Goal: Complete application form

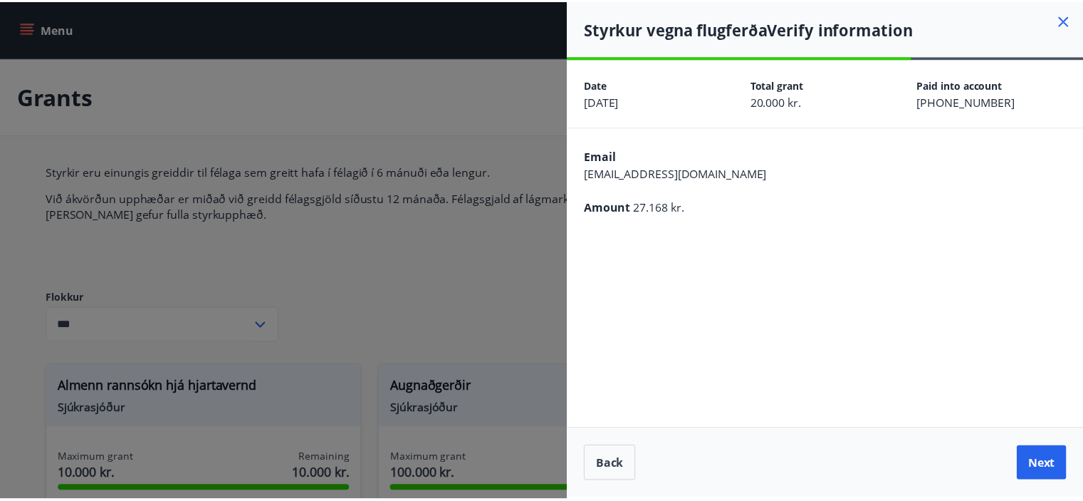
scroll to position [1024, 0]
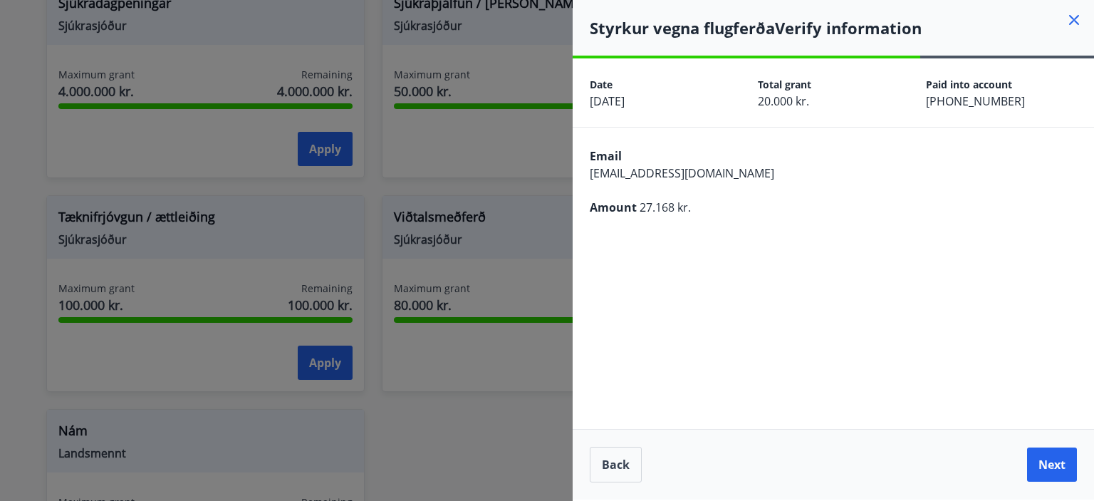
click at [1072, 21] on icon at bounding box center [1074, 20] width 10 height 10
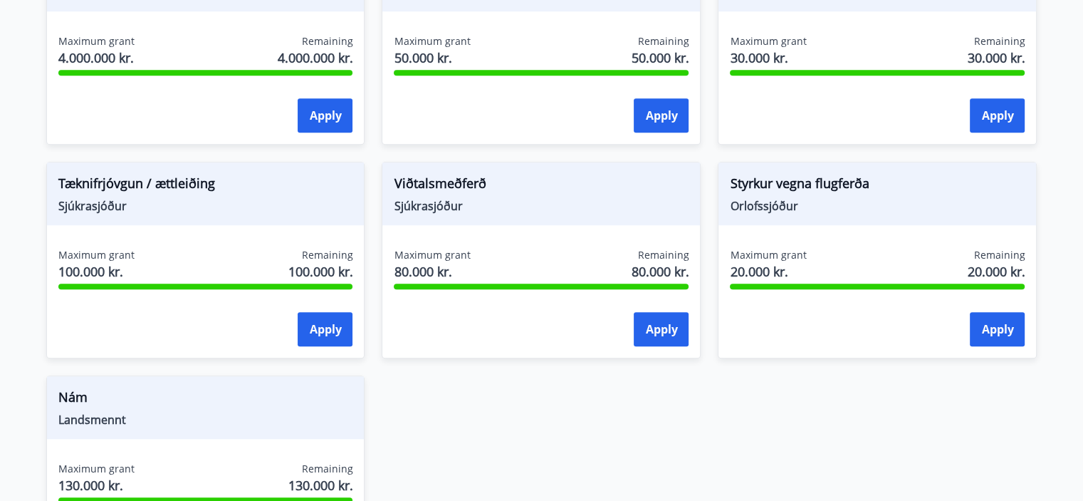
scroll to position [1068, 0]
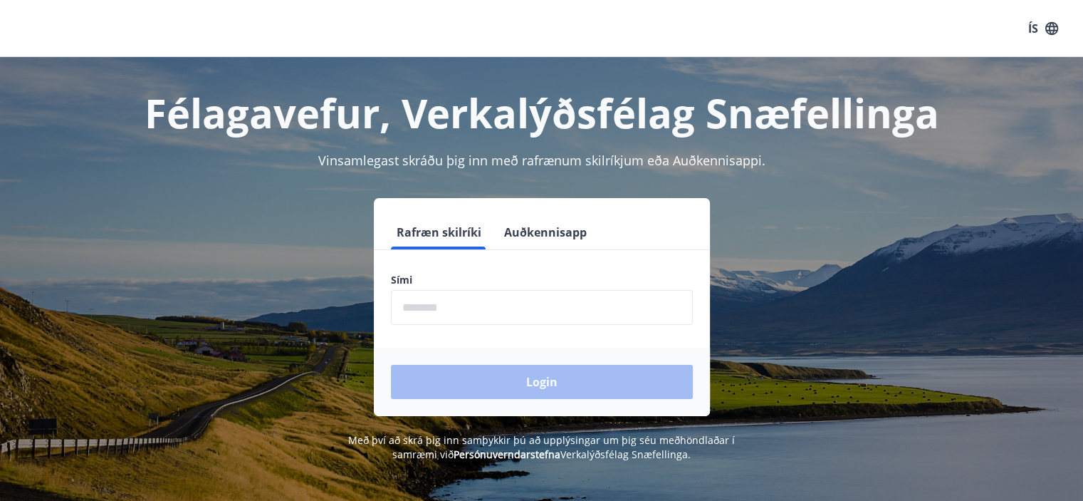
click at [560, 330] on form "Rafræn skilríki Auðkennisapp Sími ​ Login" at bounding box center [542, 315] width 336 height 201
click at [546, 309] on input "phone" at bounding box center [542, 307] width 302 height 35
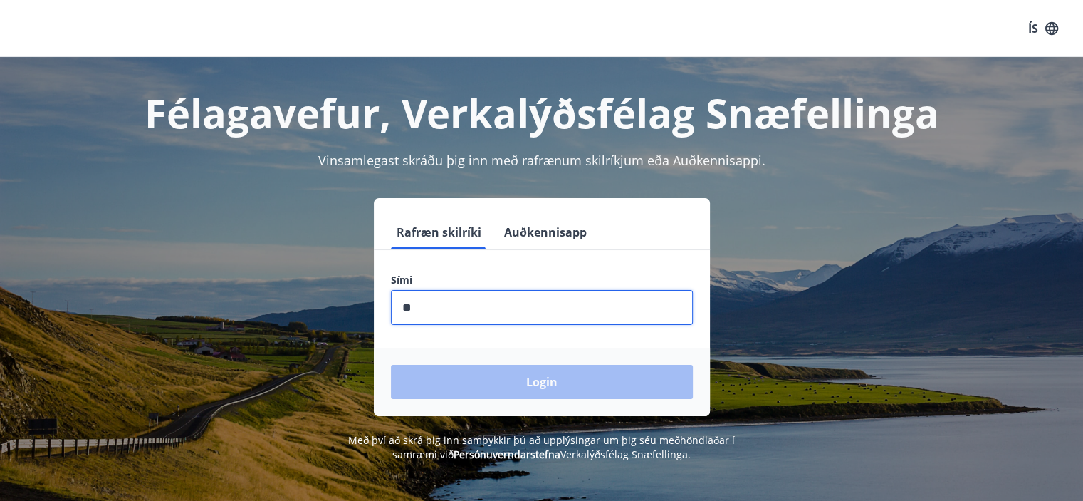
type input "********"
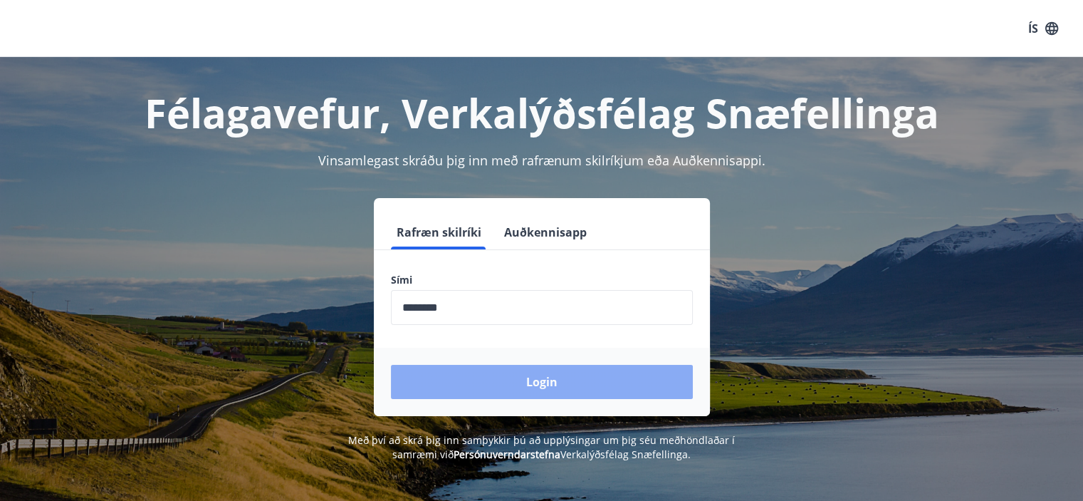
click at [556, 384] on button "Login" at bounding box center [542, 382] width 302 height 34
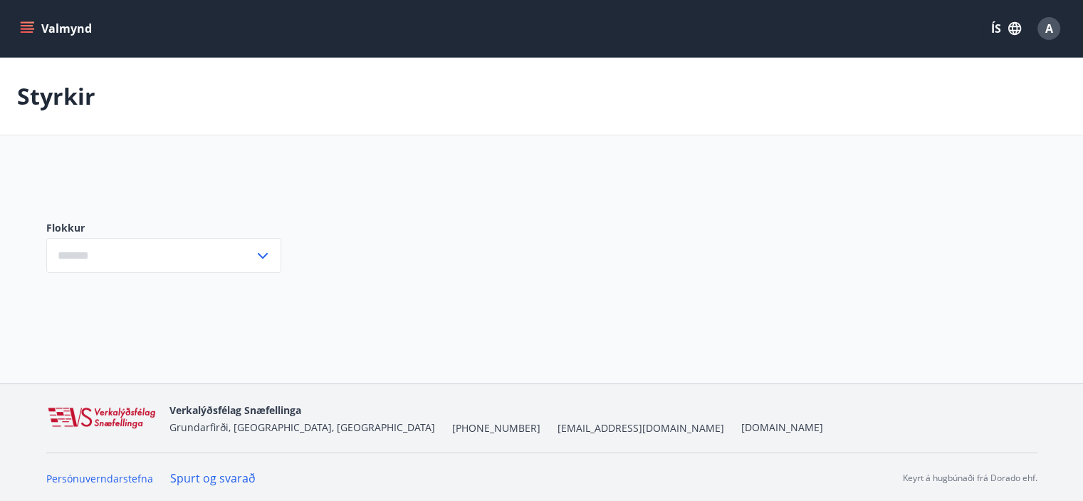
type input "***"
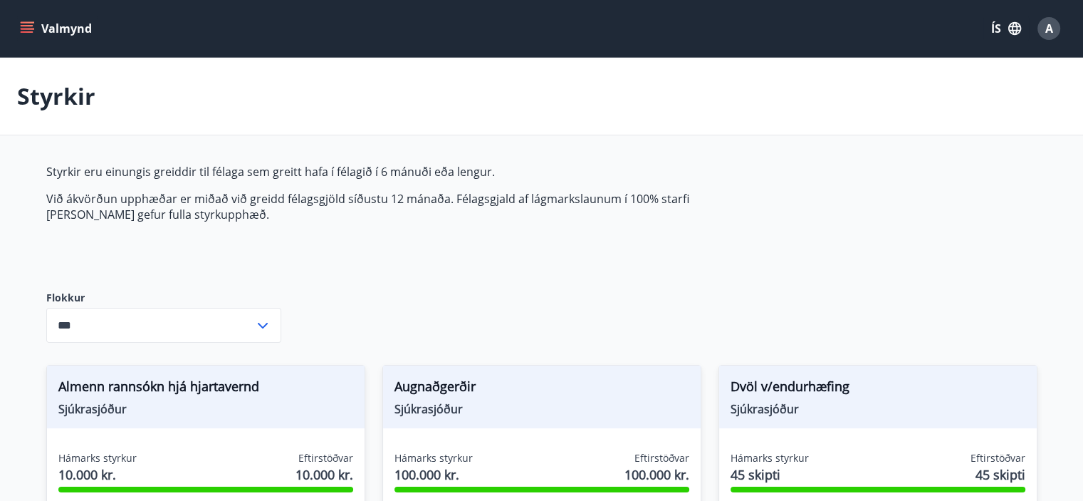
click at [1000, 21] on button "ÍS" at bounding box center [1006, 29] width 46 height 26
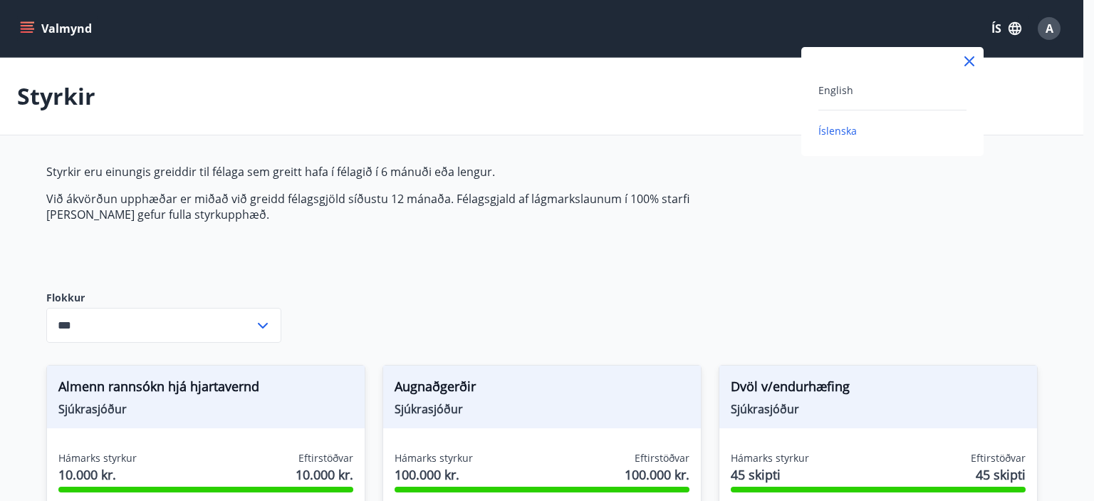
click at [879, 90] on div "English" at bounding box center [892, 89] width 148 height 17
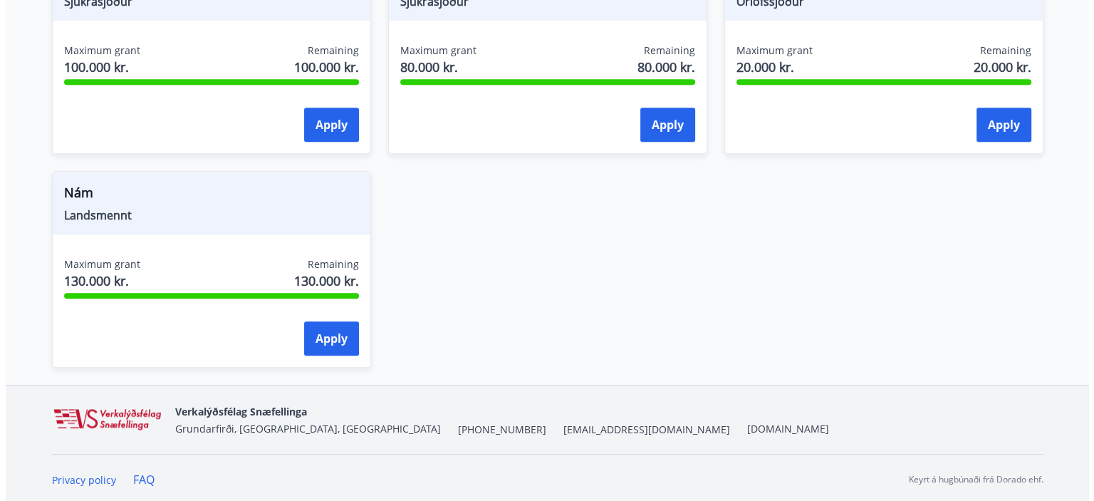
scroll to position [1262, 0]
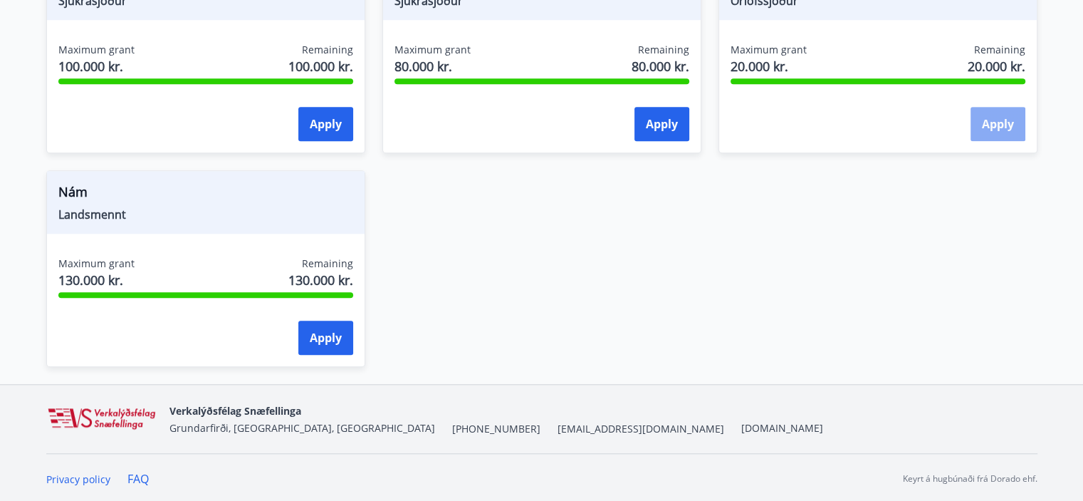
click at [1006, 120] on button "Apply" at bounding box center [998, 124] width 55 height 34
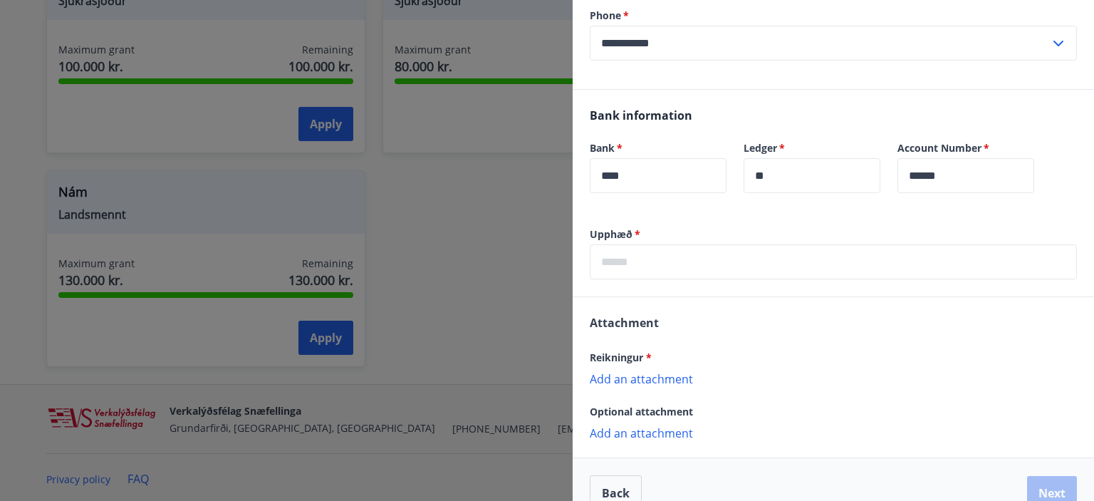
scroll to position [277, 0]
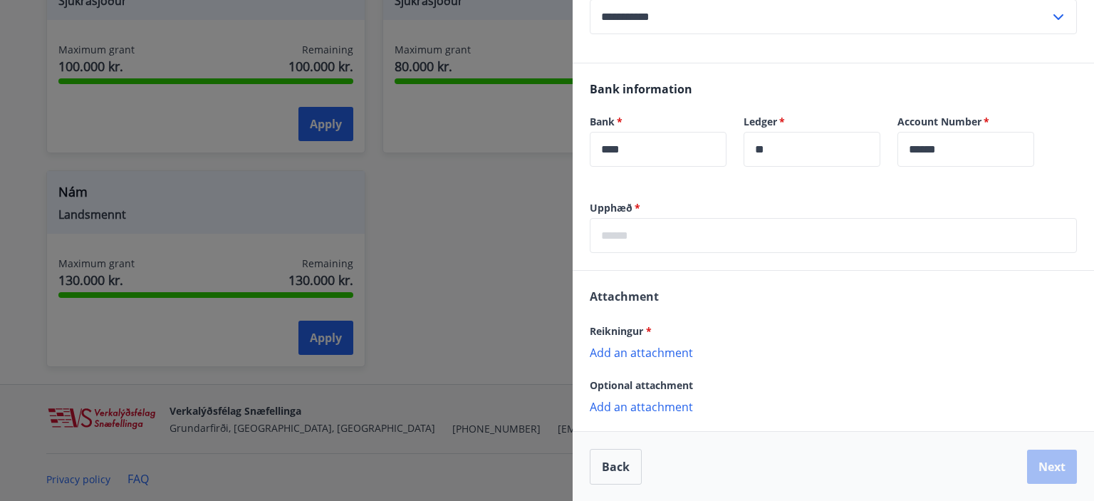
click at [667, 350] on p "Add an attachment" at bounding box center [833, 352] width 487 height 14
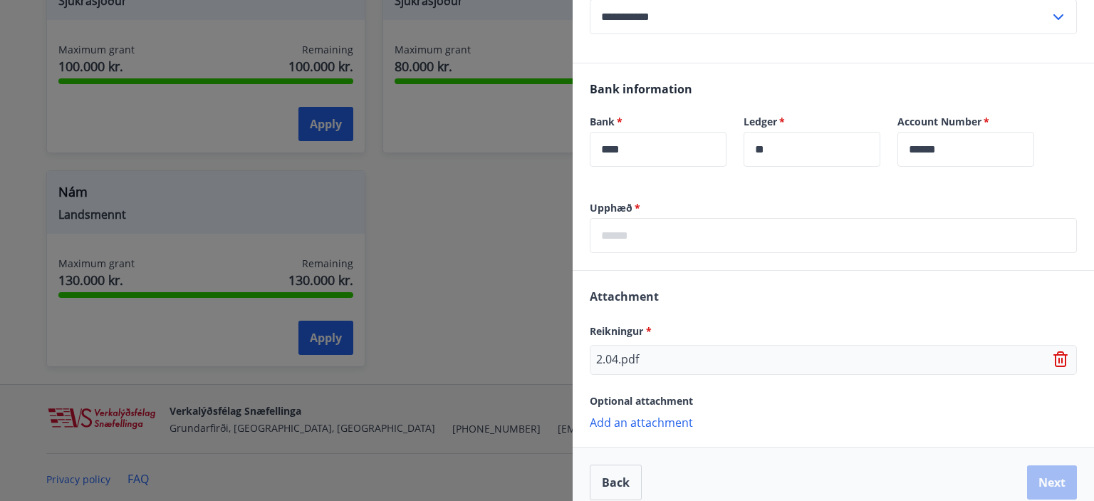
click at [629, 419] on p "Add an attachment" at bounding box center [833, 421] width 487 height 14
click at [644, 241] on input "text" at bounding box center [833, 235] width 487 height 35
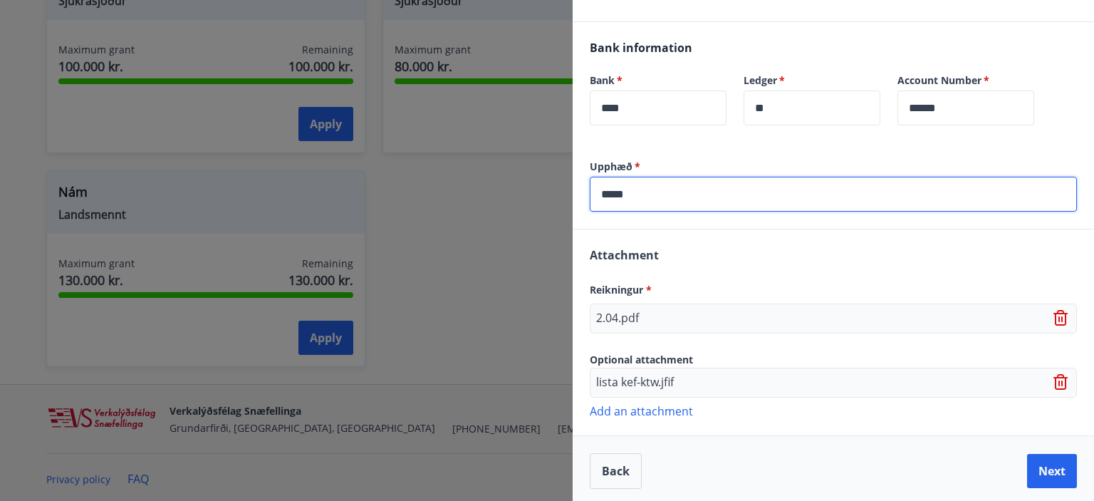
scroll to position [322, 0]
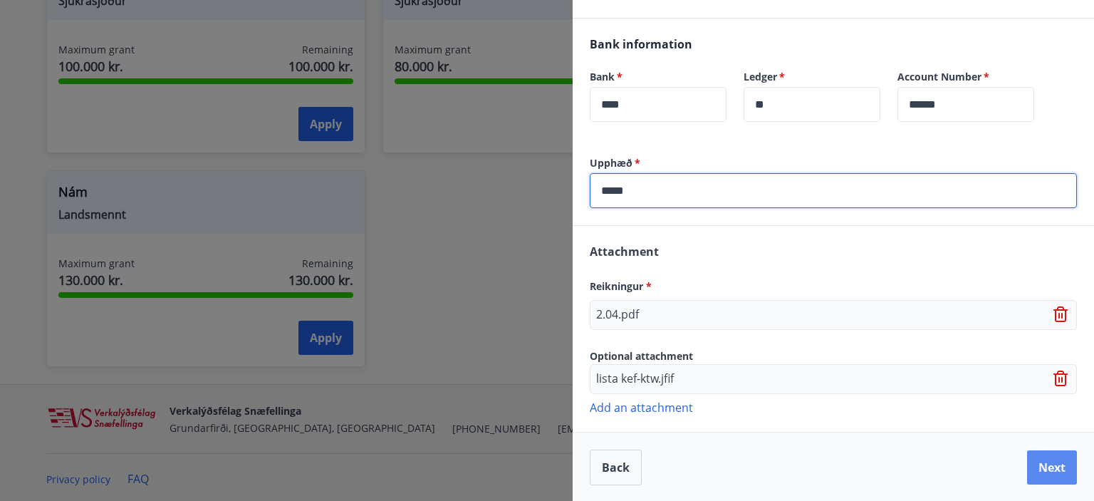
type input "*****"
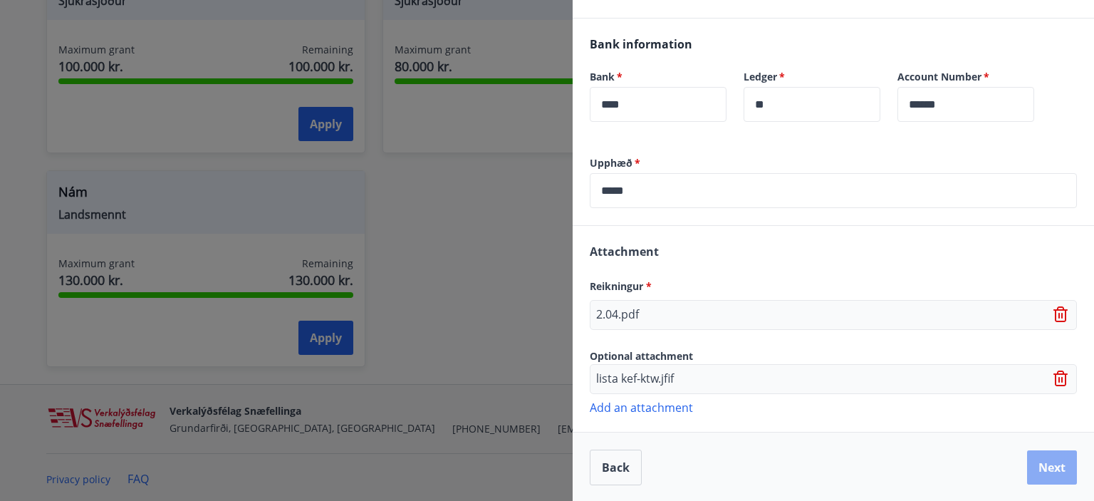
click at [1048, 455] on button "Next" at bounding box center [1052, 467] width 50 height 34
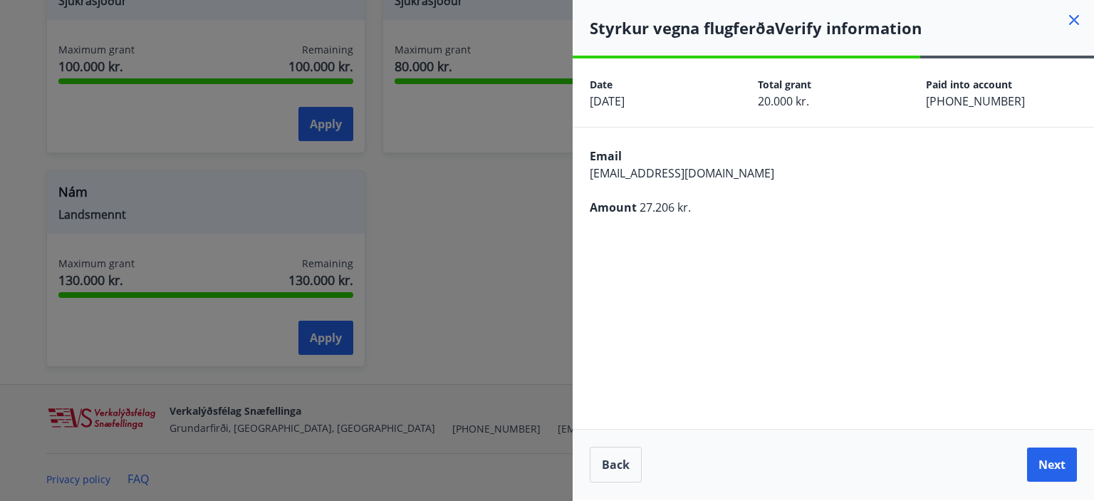
scroll to position [0, 0]
click at [1049, 466] on button "Next" at bounding box center [1052, 464] width 50 height 34
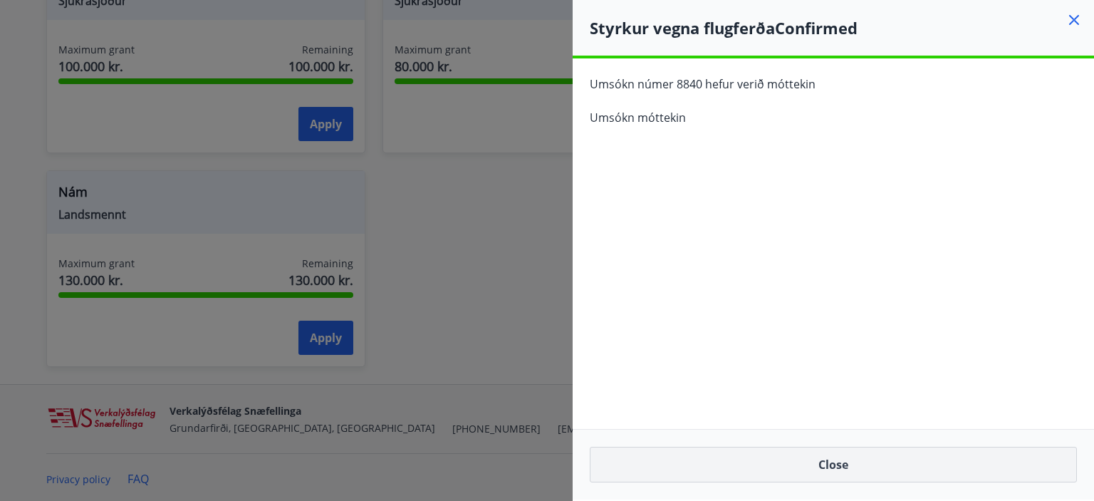
click at [887, 472] on button "Close" at bounding box center [833, 464] width 487 height 36
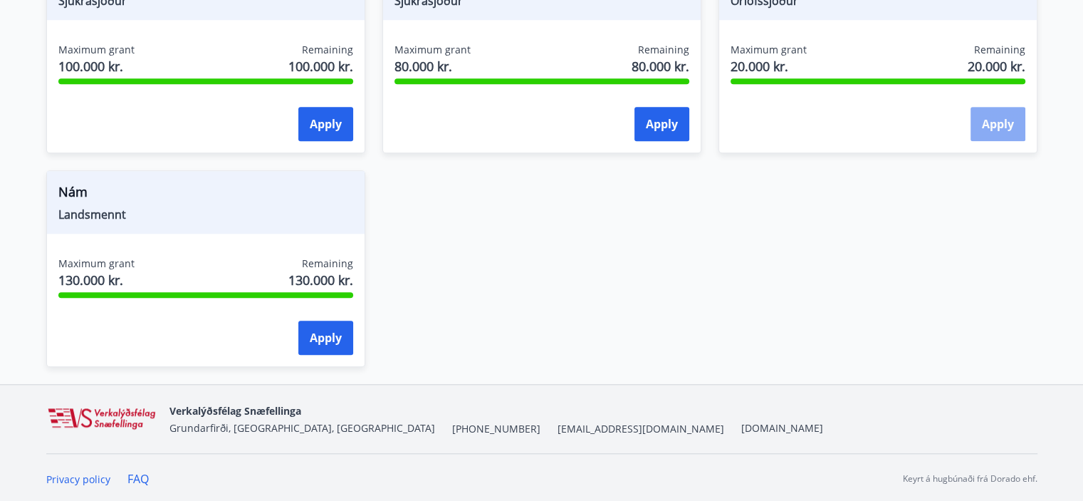
click at [1013, 123] on button "Apply" at bounding box center [998, 124] width 55 height 34
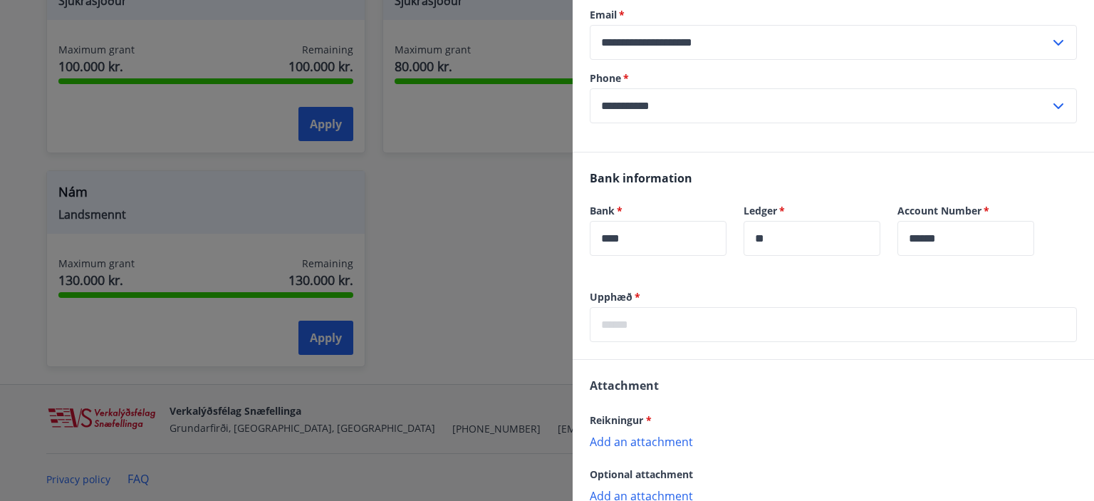
scroll to position [245, 0]
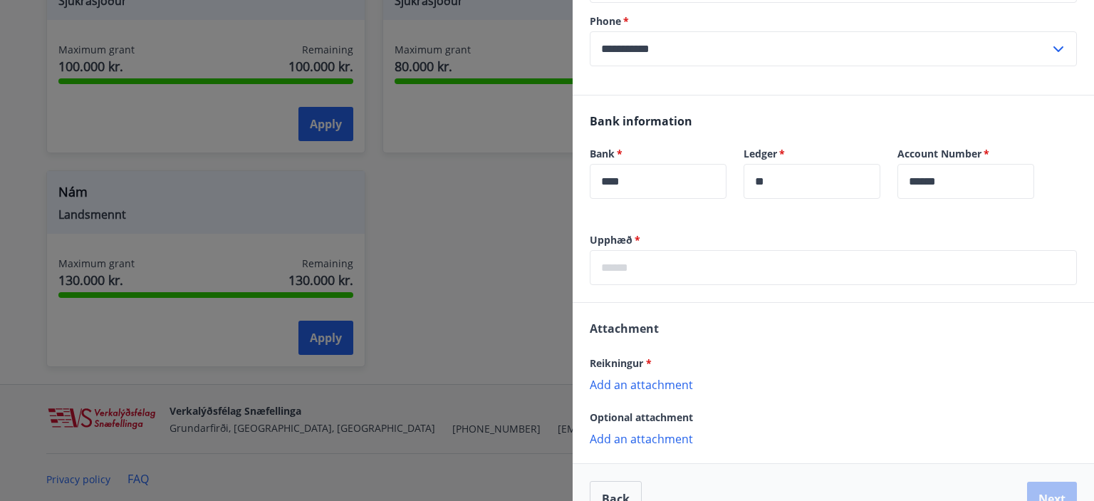
click at [668, 379] on p "Add an attachment" at bounding box center [833, 384] width 487 height 14
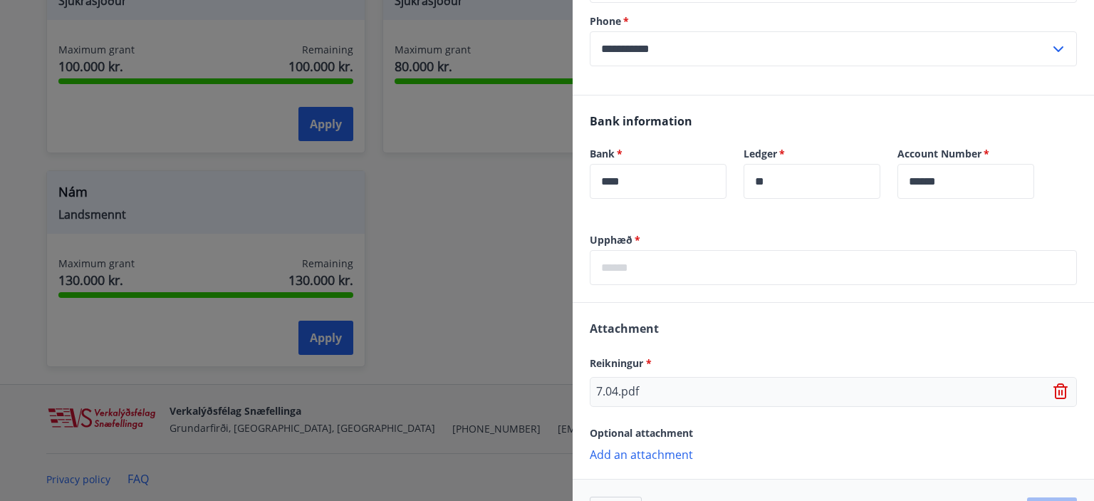
click at [627, 452] on p "Add an attachment" at bounding box center [833, 453] width 487 height 14
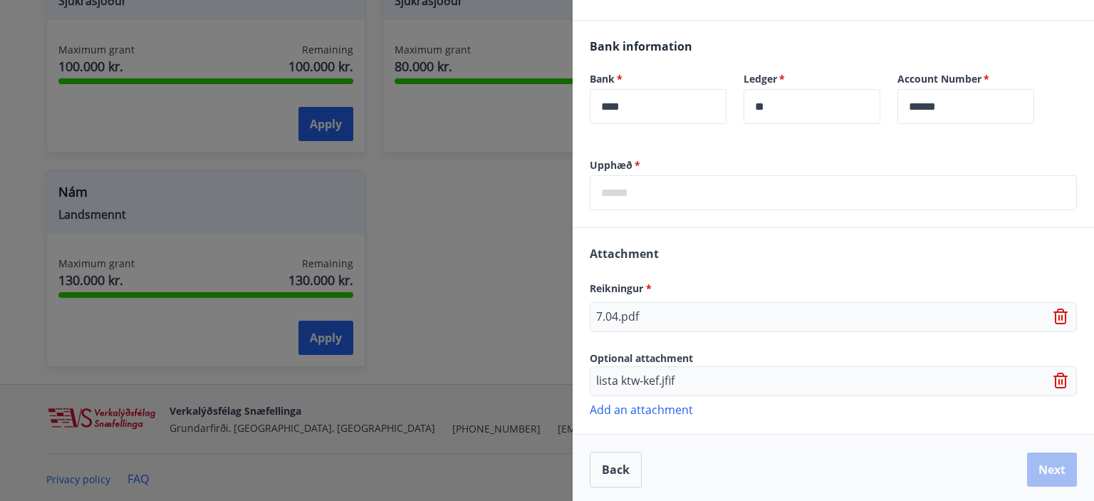
scroll to position [322, 0]
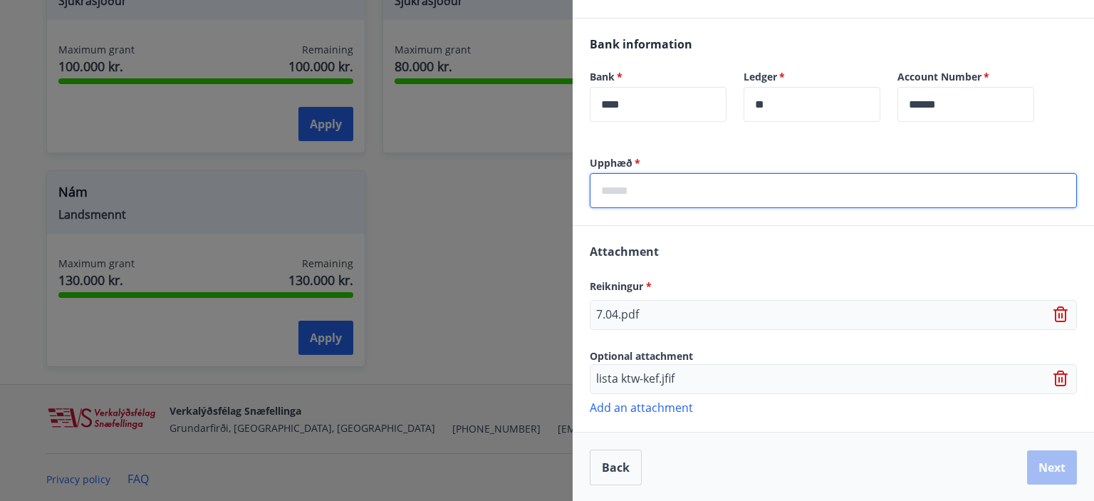
click at [649, 186] on input "text" at bounding box center [833, 190] width 487 height 35
type input "*"
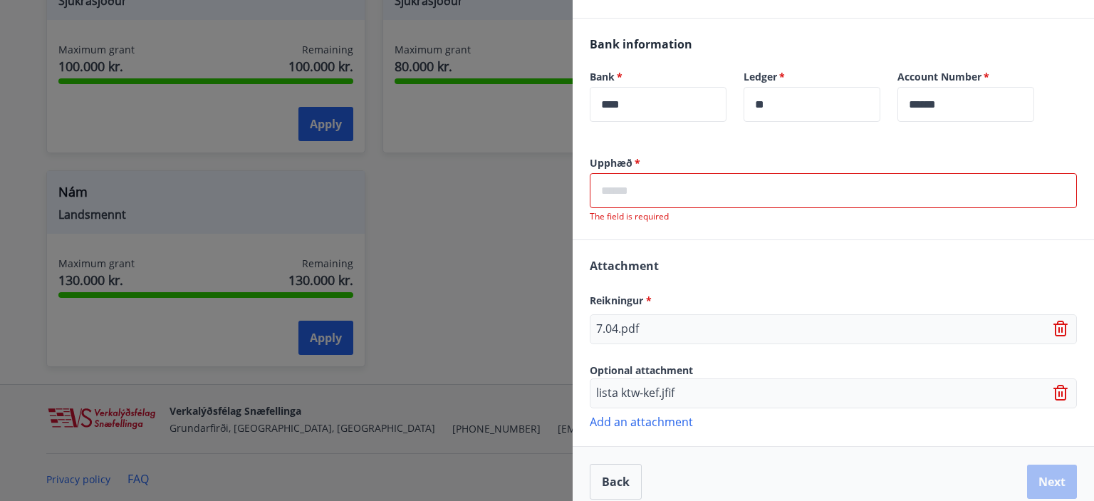
type input "*"
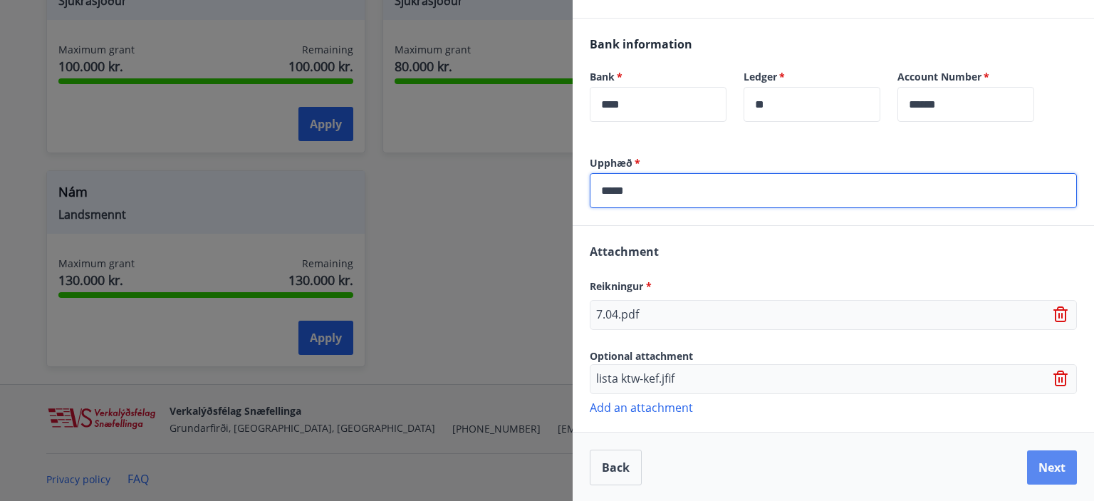
type input "*****"
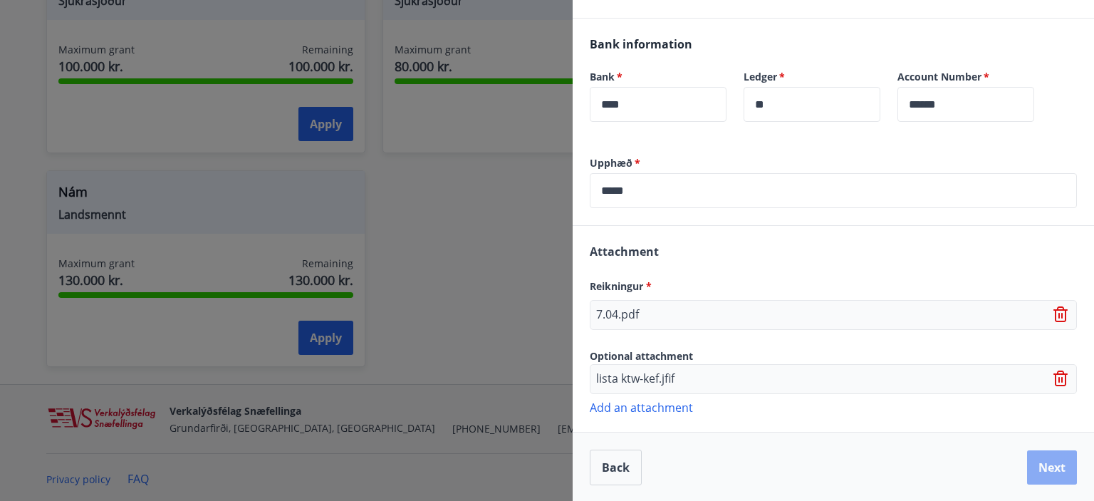
click at [1036, 460] on button "Next" at bounding box center [1052, 467] width 50 height 34
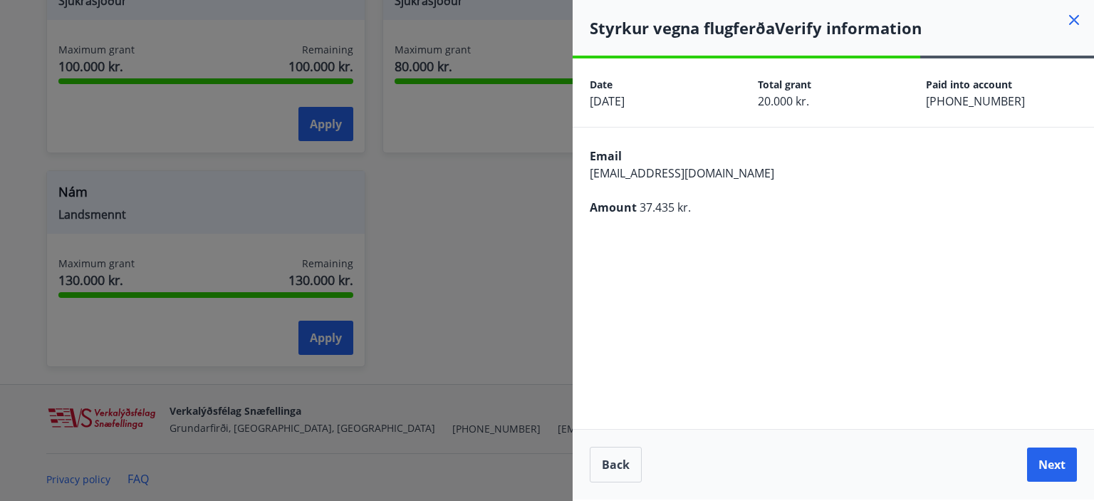
scroll to position [0, 0]
click at [1036, 460] on button "Next" at bounding box center [1052, 464] width 50 height 34
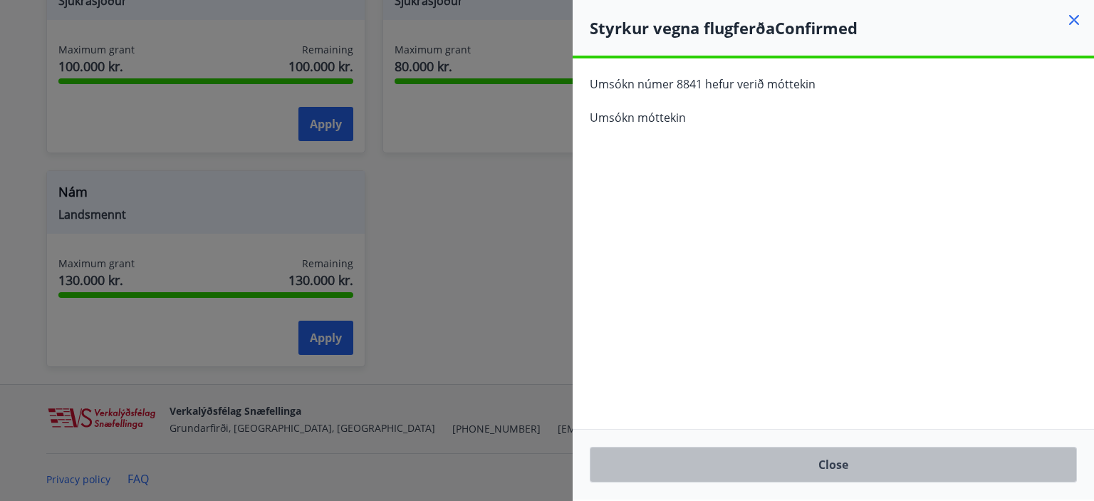
click at [1036, 460] on button "Close" at bounding box center [833, 464] width 487 height 36
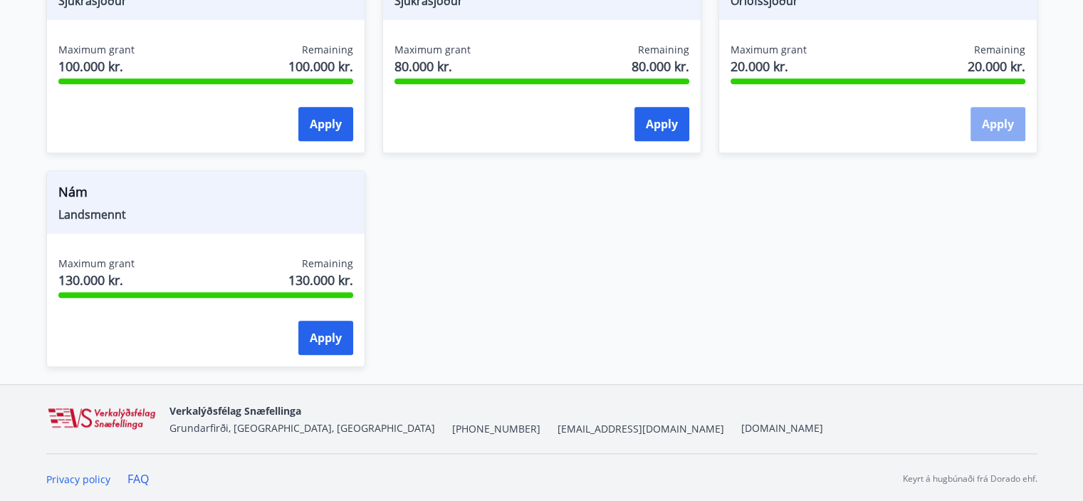
click at [985, 132] on button "Apply" at bounding box center [998, 124] width 55 height 34
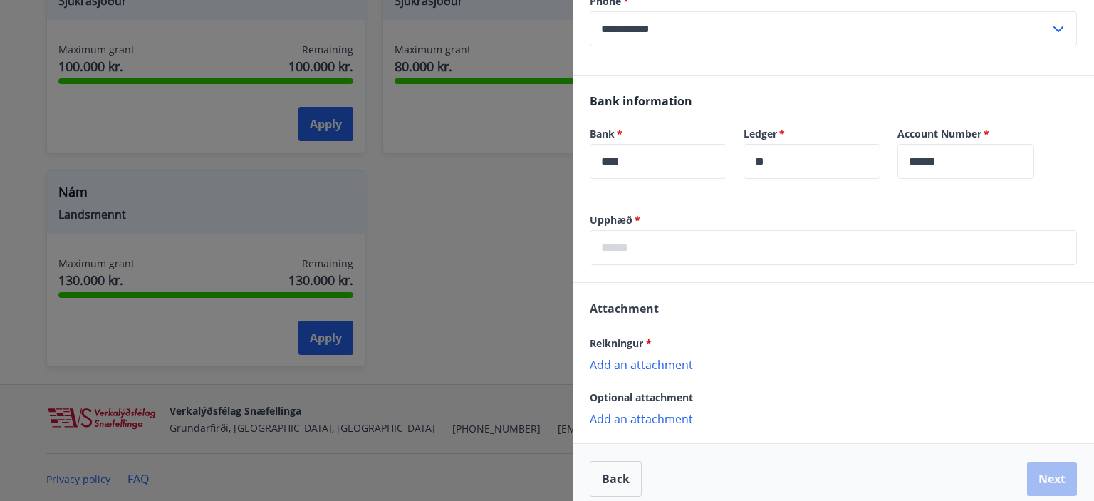
scroll to position [277, 0]
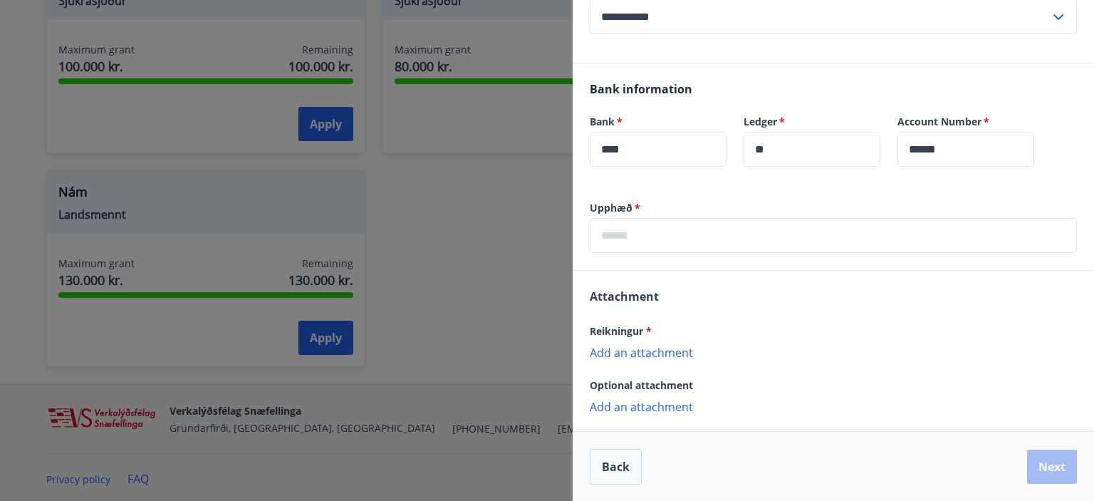
click at [675, 347] on p "Add an attachment" at bounding box center [833, 352] width 487 height 14
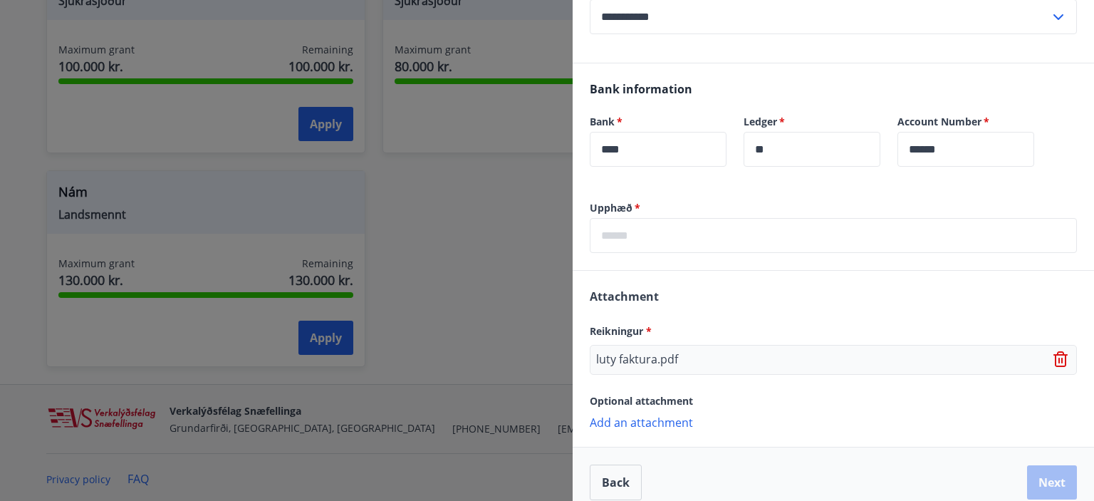
click at [663, 427] on p "Add an attachment" at bounding box center [833, 421] width 487 height 14
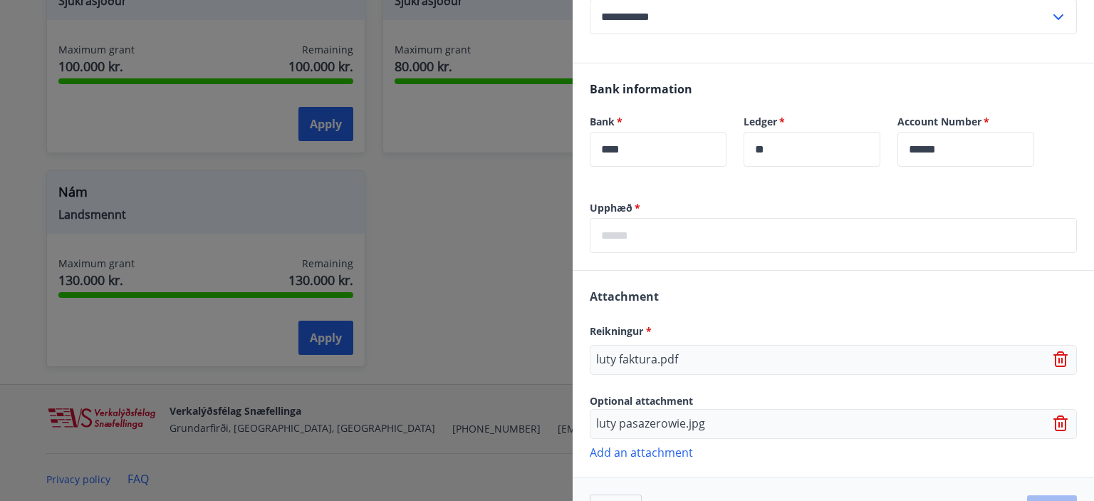
click at [659, 238] on input "text" at bounding box center [833, 235] width 487 height 35
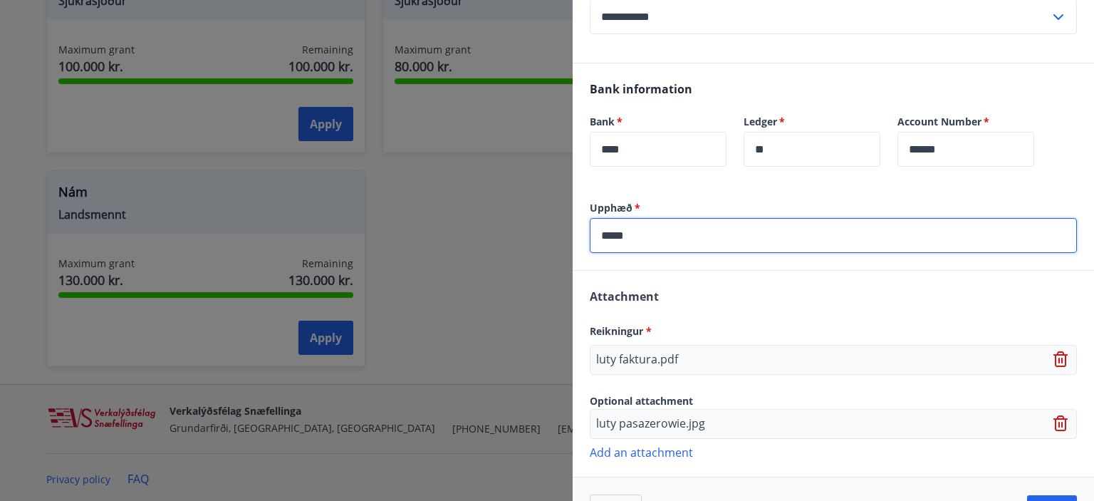
scroll to position [322, 0]
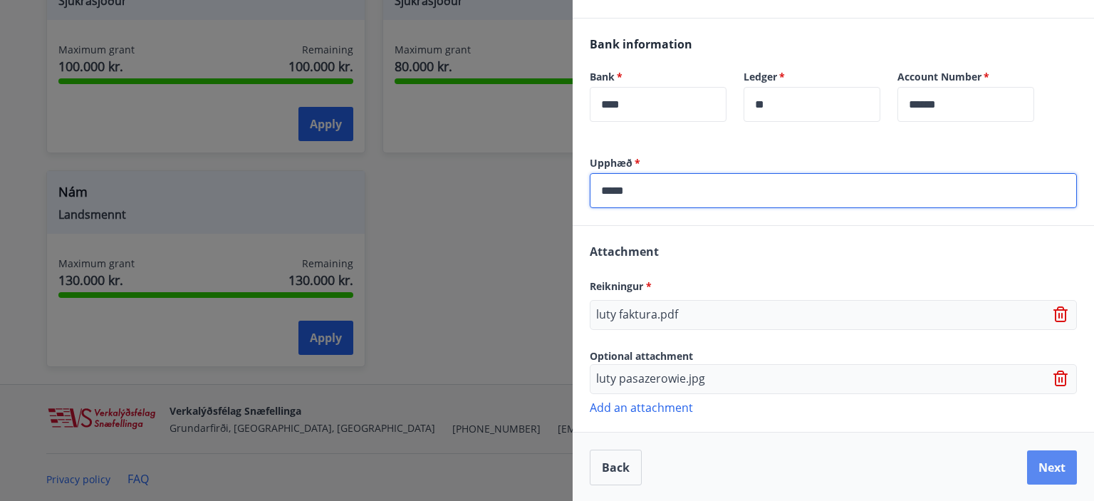
type input "*****"
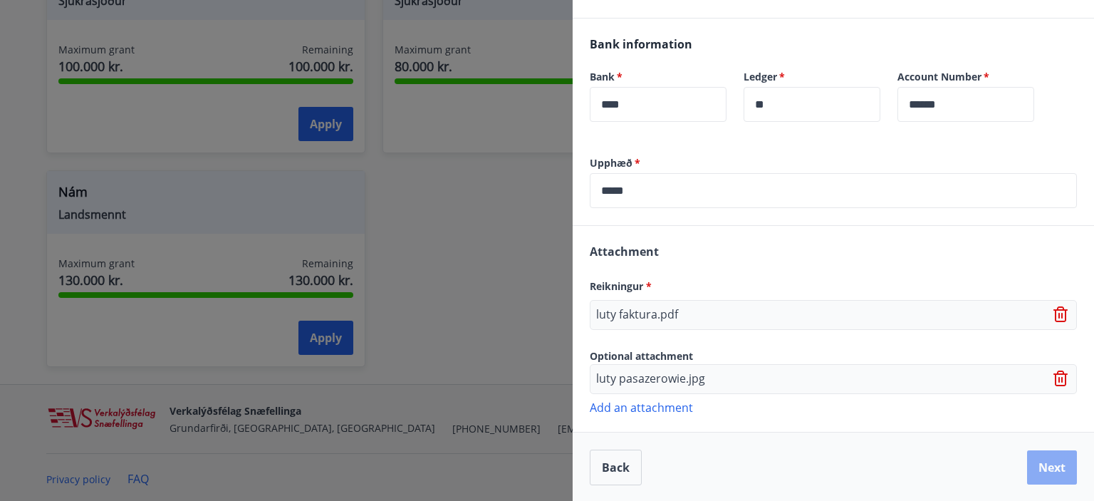
click at [1028, 472] on button "Next" at bounding box center [1052, 467] width 50 height 34
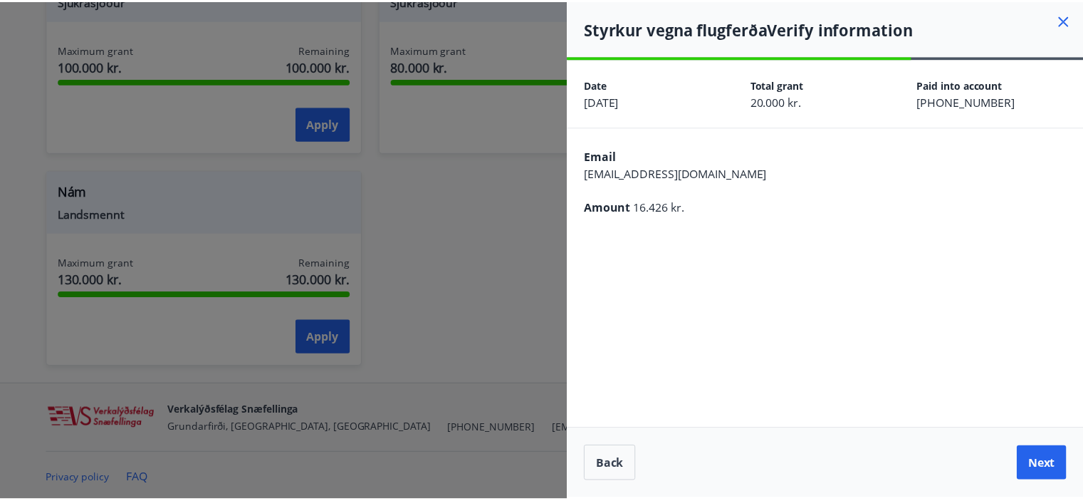
scroll to position [0, 0]
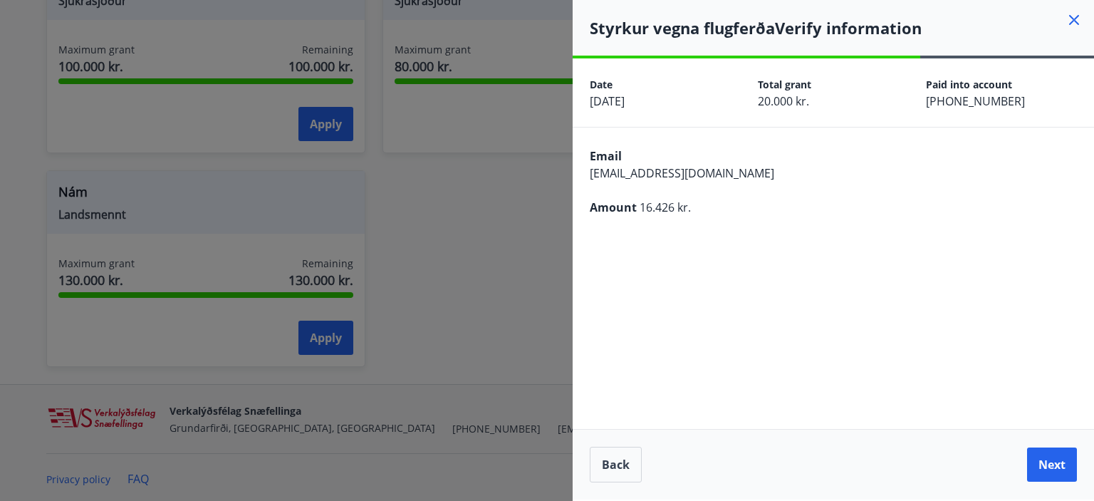
click at [1028, 472] on button "Next" at bounding box center [1052, 464] width 50 height 34
click at [1052, 466] on button "Next" at bounding box center [1052, 464] width 50 height 34
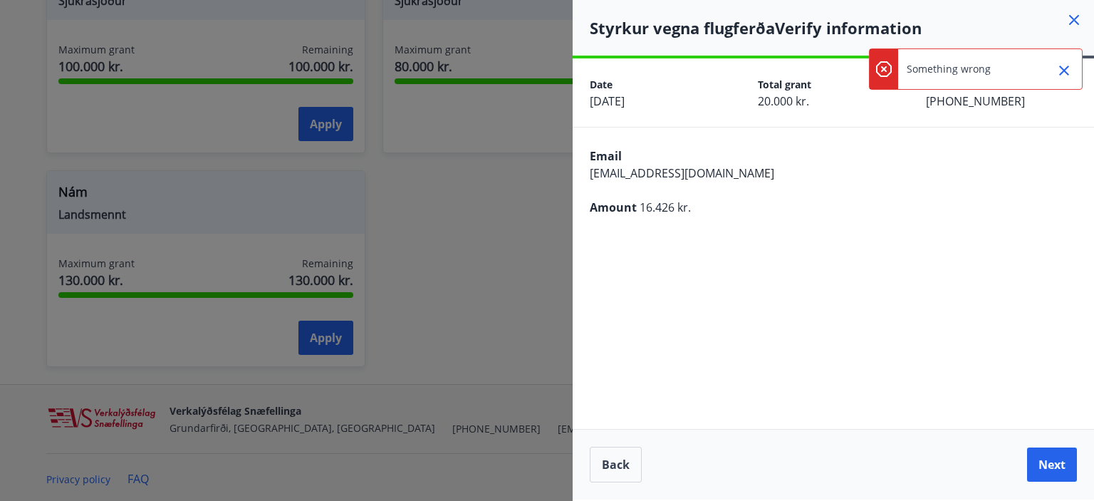
click at [1065, 24] on h4 "Styrkur vegna flugferða Verify information" at bounding box center [842, 27] width 504 height 21
click at [1068, 18] on icon at bounding box center [1073, 19] width 17 height 17
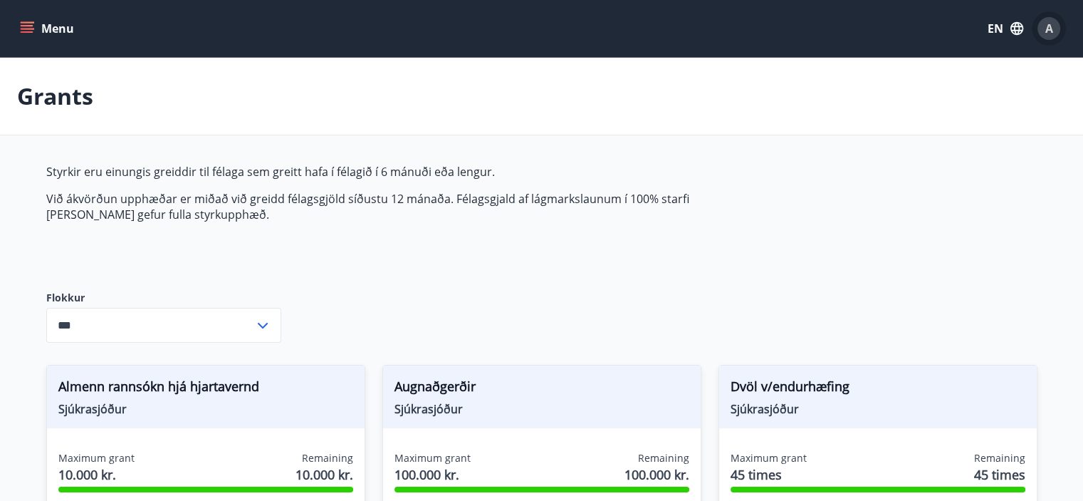
click at [1049, 33] on span "A" at bounding box center [1049, 29] width 8 height 16
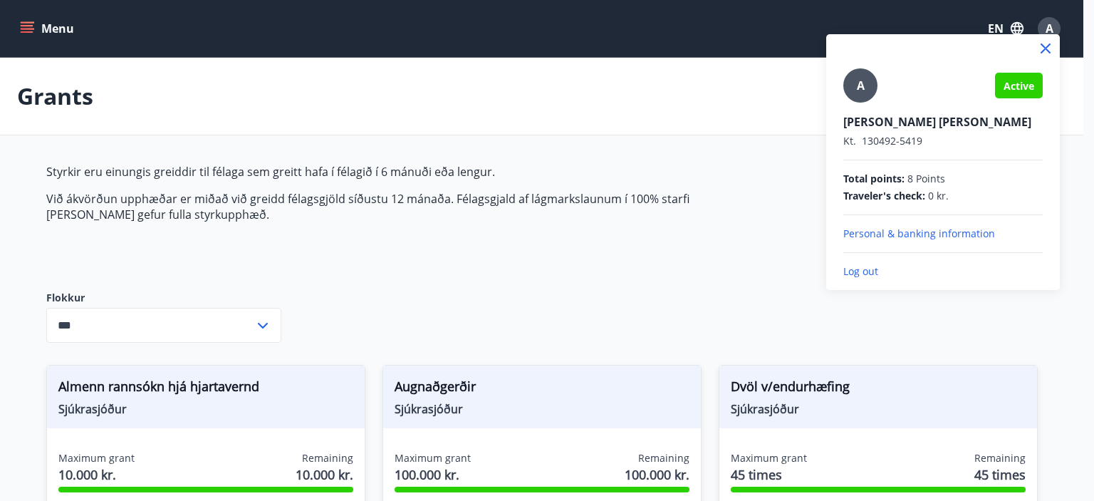
click at [906, 234] on p "Personal & banking information" at bounding box center [942, 233] width 199 height 14
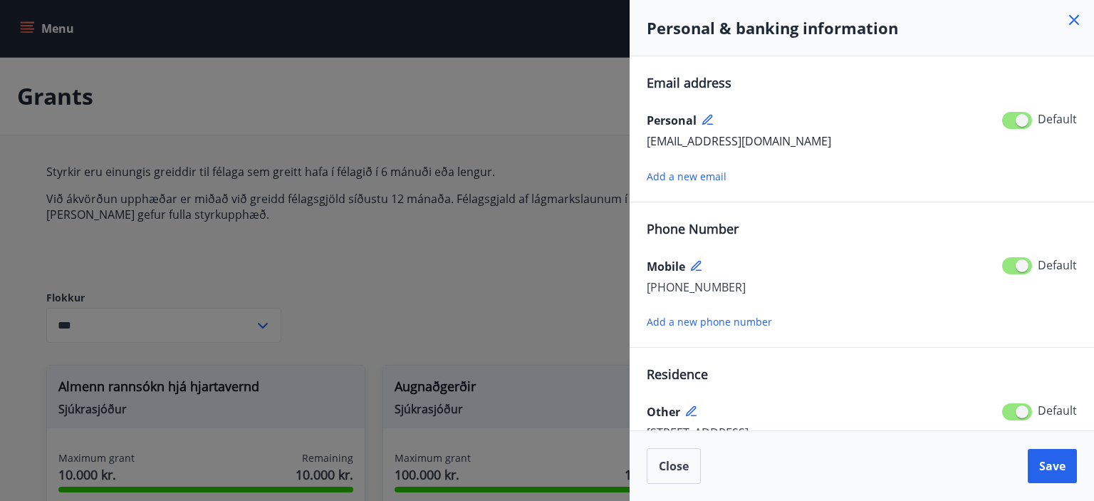
click at [707, 118] on icon at bounding box center [708, 120] width 13 height 13
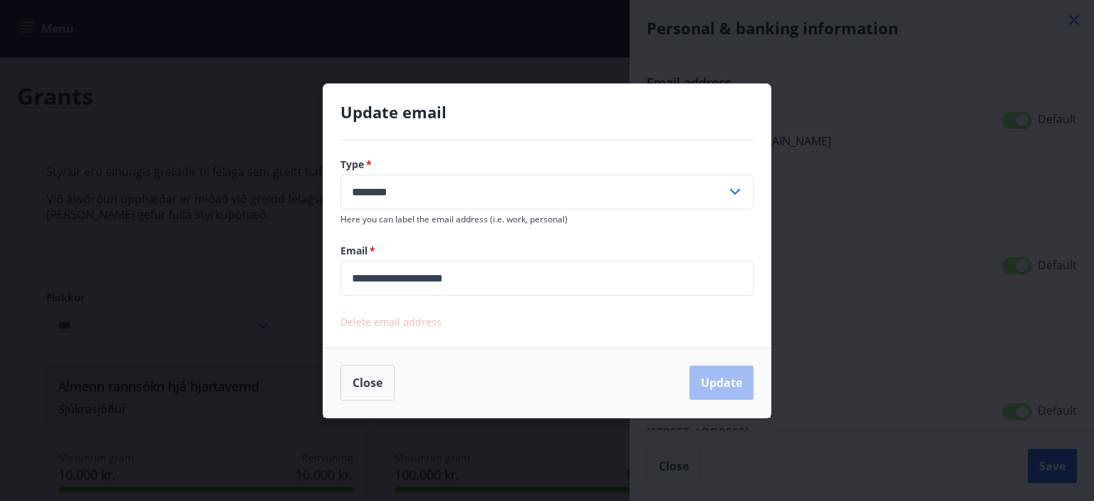
click at [610, 198] on input "********" at bounding box center [533, 191] width 386 height 35
click at [879, 361] on div "**********" at bounding box center [547, 250] width 1094 height 501
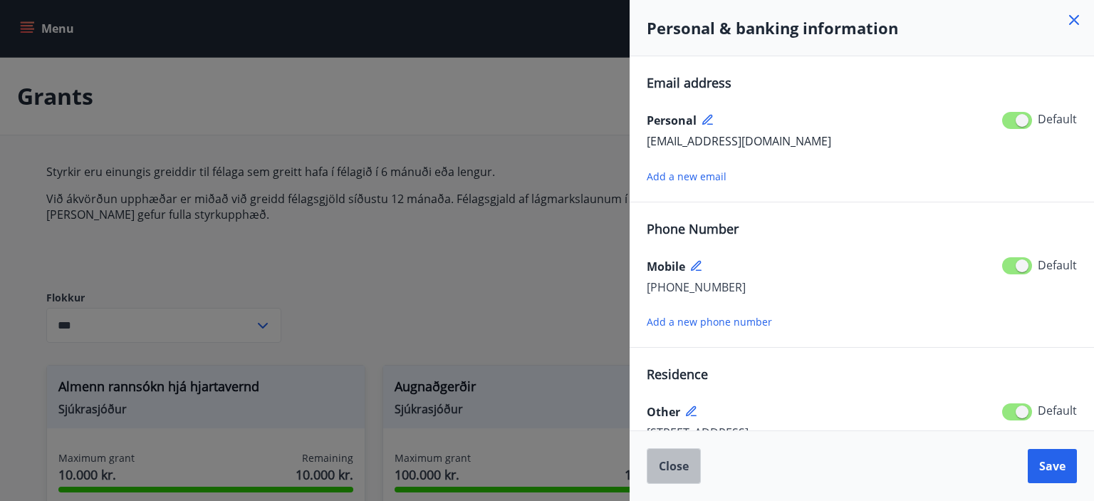
click at [667, 464] on span "Close" at bounding box center [674, 466] width 30 height 16
